Goal: Use online tool/utility: Use online tool/utility

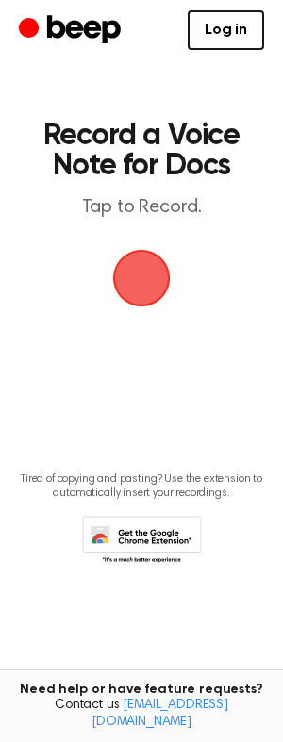
click at [151, 284] on span "button" at bounding box center [141, 278] width 53 height 53
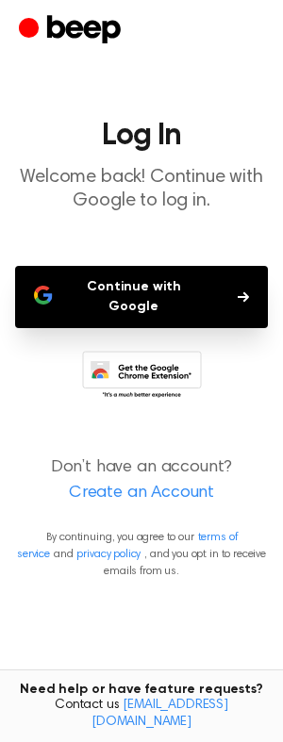
click at [218, 281] on button "Continue with Google" at bounding box center [141, 297] width 253 height 62
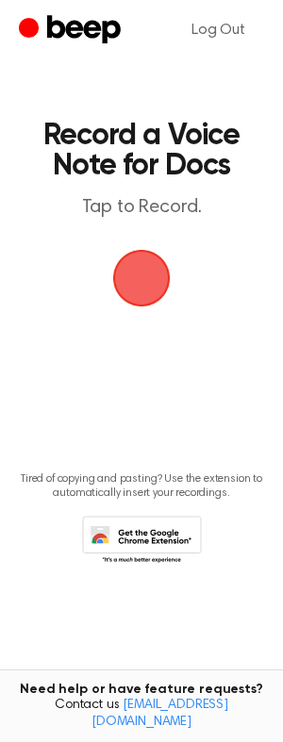
click at [138, 303] on span "button" at bounding box center [141, 278] width 53 height 53
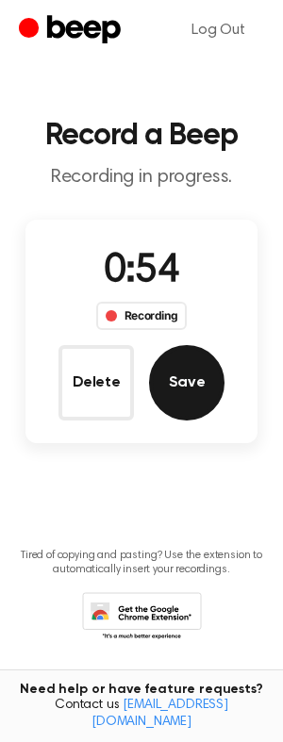
click at [194, 381] on button "Save" at bounding box center [186, 382] width 75 height 75
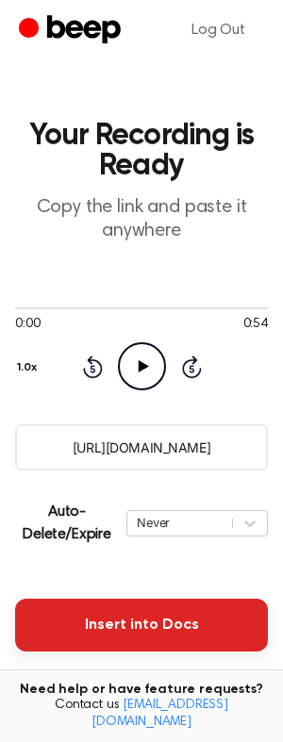
click at [126, 625] on button "Insert into Docs" at bounding box center [141, 625] width 253 height 53
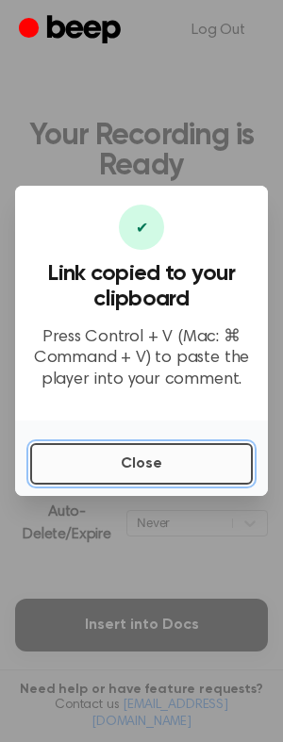
click at [126, 460] on button "Close" at bounding box center [141, 463] width 223 height 41
